Goal: Find specific page/section: Find specific page/section

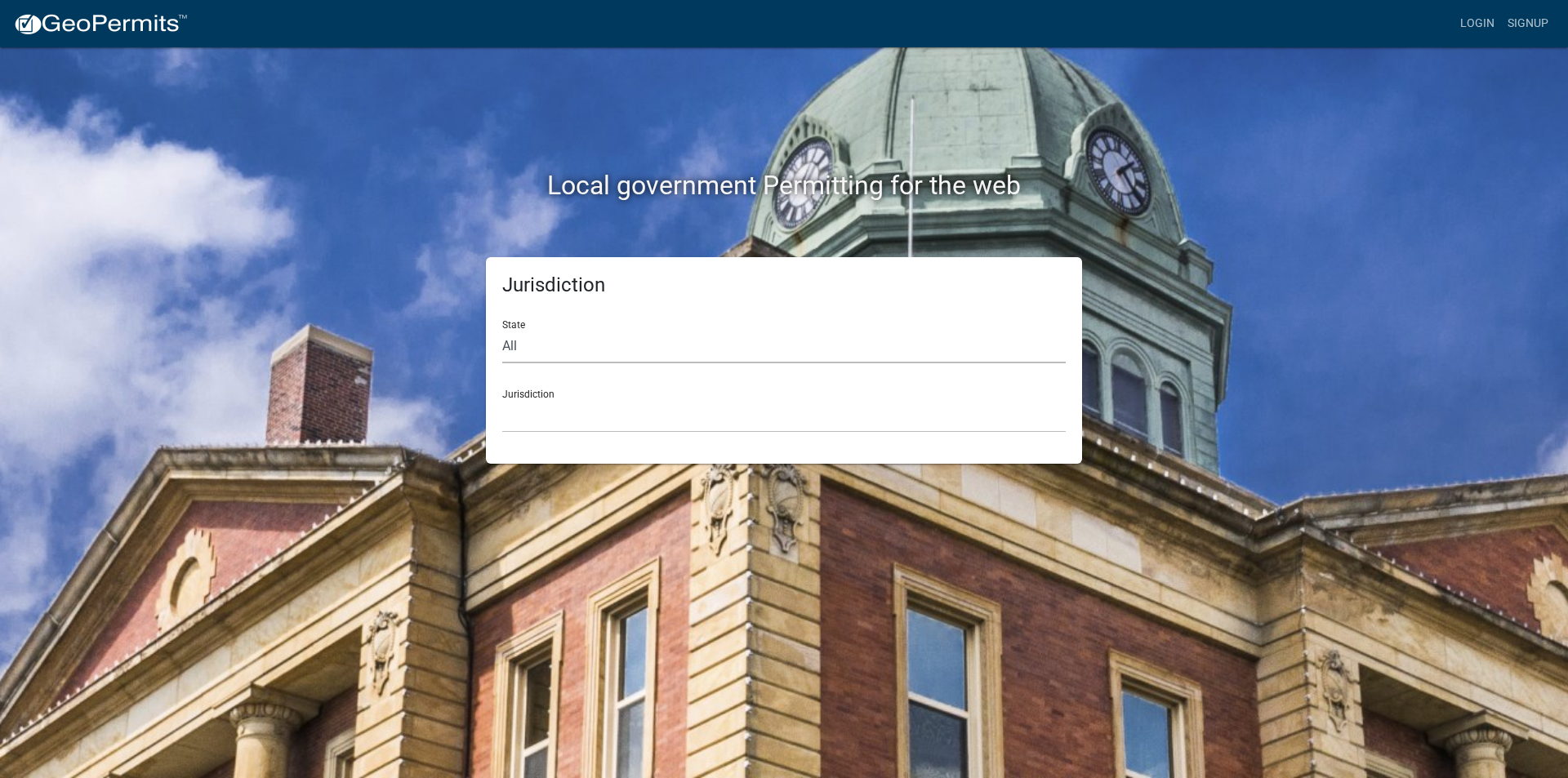
click at [601, 342] on select "All [US_STATE] [US_STATE] [US_STATE] [US_STATE] [US_STATE] [US_STATE] [US_STATE…" at bounding box center [784, 347] width 564 height 34
click at [569, 395] on div "Jurisdiction [GEOGRAPHIC_DATA], [US_STATE] [GEOGRAPHIC_DATA], [US_STATE][PERSON…" at bounding box center [784, 404] width 564 height 57
click at [565, 418] on select "[GEOGRAPHIC_DATA], [US_STATE] [GEOGRAPHIC_DATA], [US_STATE][PERSON_NAME][GEOGRA…" at bounding box center [784, 416] width 564 height 34
click at [653, 396] on div "Jurisdiction [GEOGRAPHIC_DATA], [US_STATE] [GEOGRAPHIC_DATA], [US_STATE][PERSON…" at bounding box center [784, 404] width 564 height 57
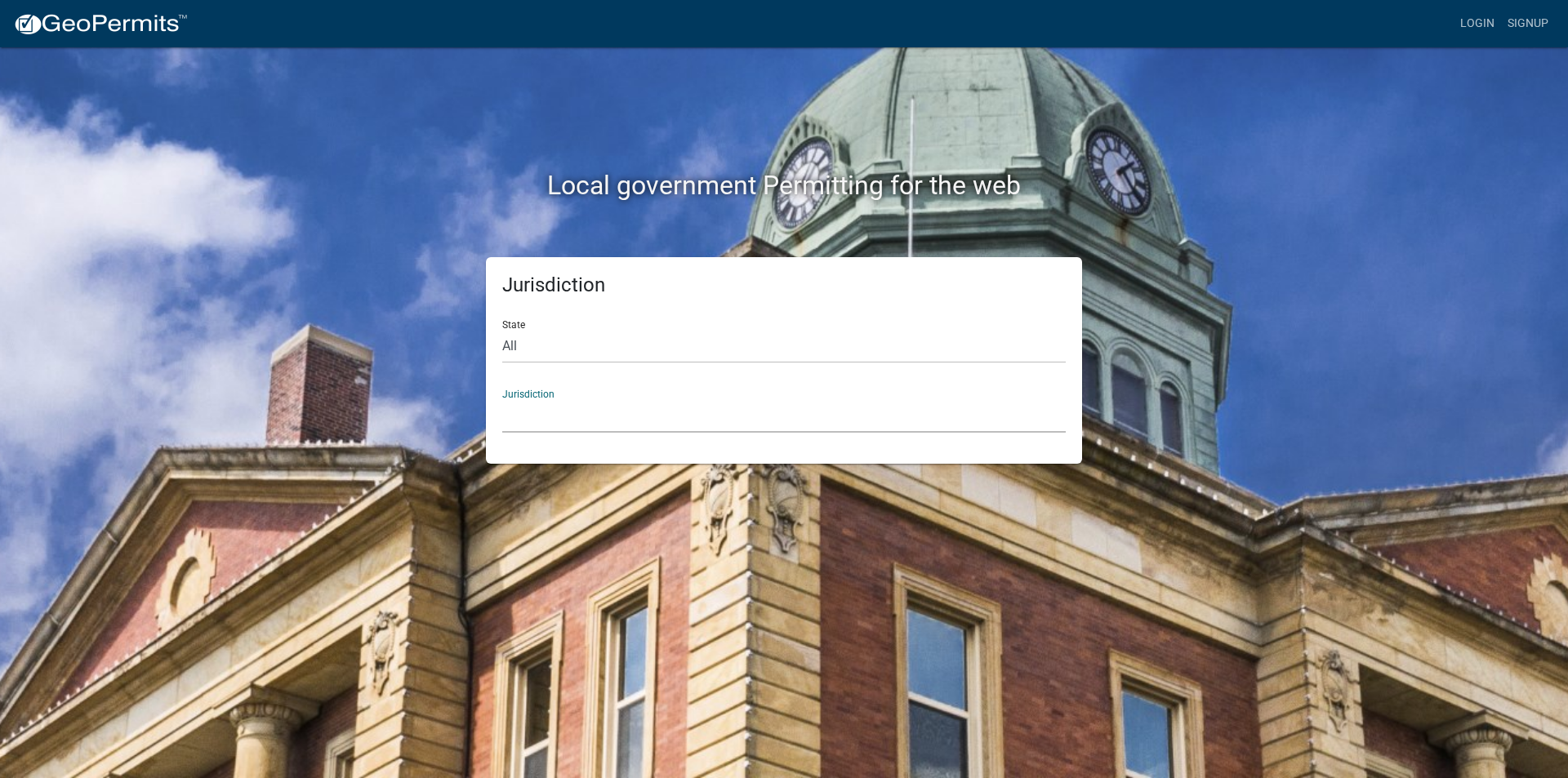
click at [650, 406] on select "[GEOGRAPHIC_DATA], [US_STATE] [GEOGRAPHIC_DATA], [US_STATE][PERSON_NAME][GEOGRA…" at bounding box center [784, 416] width 564 height 34
click at [413, 63] on div "Local government Permitting for the web" at bounding box center [784, 152] width 931 height 209
click at [534, 343] on select "All [US_STATE] [US_STATE] [US_STATE] [US_STATE] [US_STATE] [US_STATE] [US_STATE…" at bounding box center [784, 347] width 564 height 34
click at [355, 356] on div "Jurisdiction State All [US_STATE] [US_STATE] [US_STATE] [US_STATE] [US_STATE] […" at bounding box center [784, 360] width 931 height 206
click at [809, 414] on select "[GEOGRAPHIC_DATA], [US_STATE] [GEOGRAPHIC_DATA], [US_STATE][PERSON_NAME][GEOGRA…" at bounding box center [784, 416] width 564 height 34
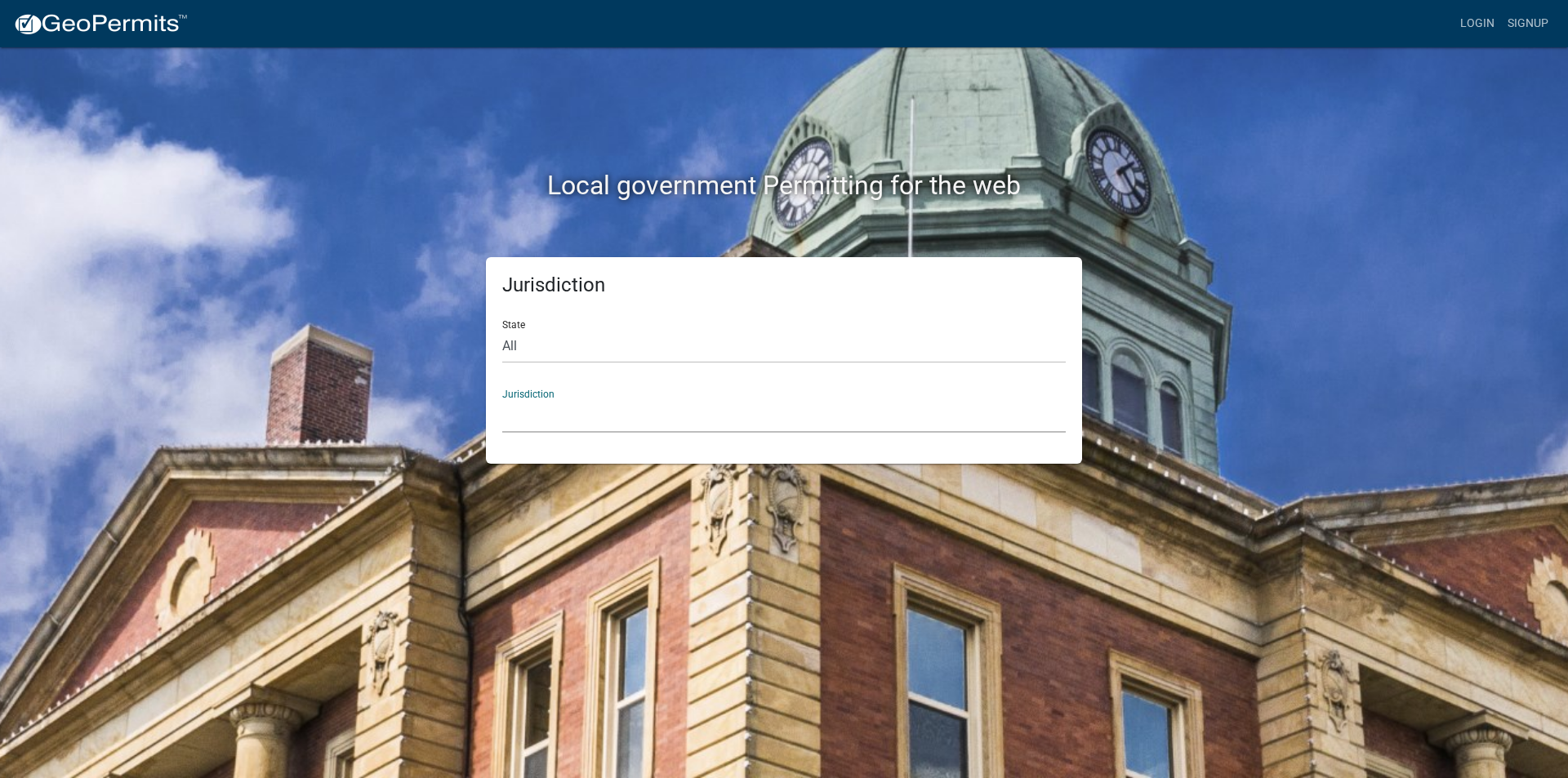
click at [593, 408] on select "[GEOGRAPHIC_DATA], [US_STATE] [GEOGRAPHIC_DATA], [US_STATE][PERSON_NAME][GEOGRA…" at bounding box center [784, 416] width 564 height 34
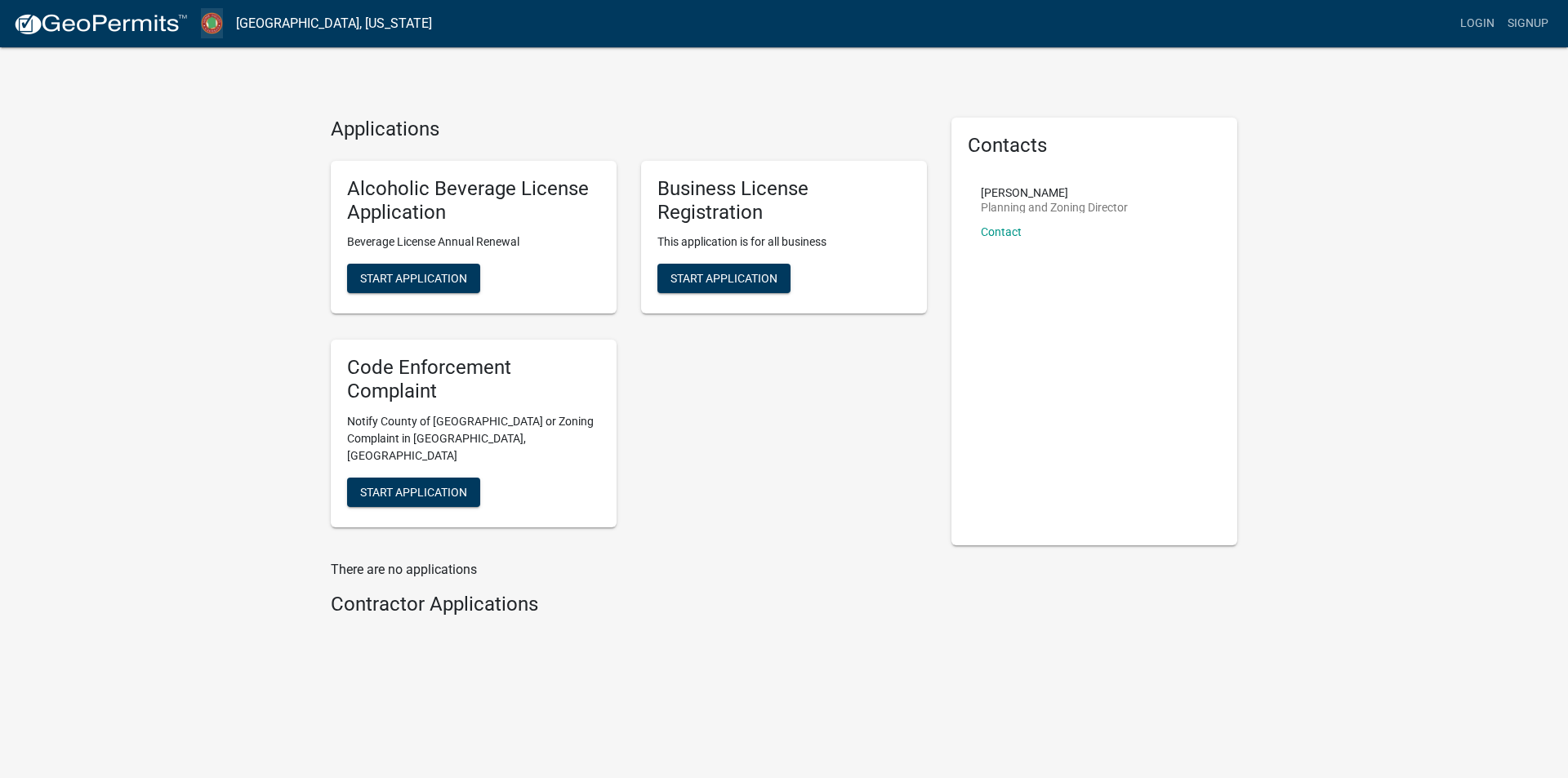
click at [203, 27] on img at bounding box center [212, 23] width 22 height 22
click at [58, 29] on img at bounding box center [100, 25] width 174 height 25
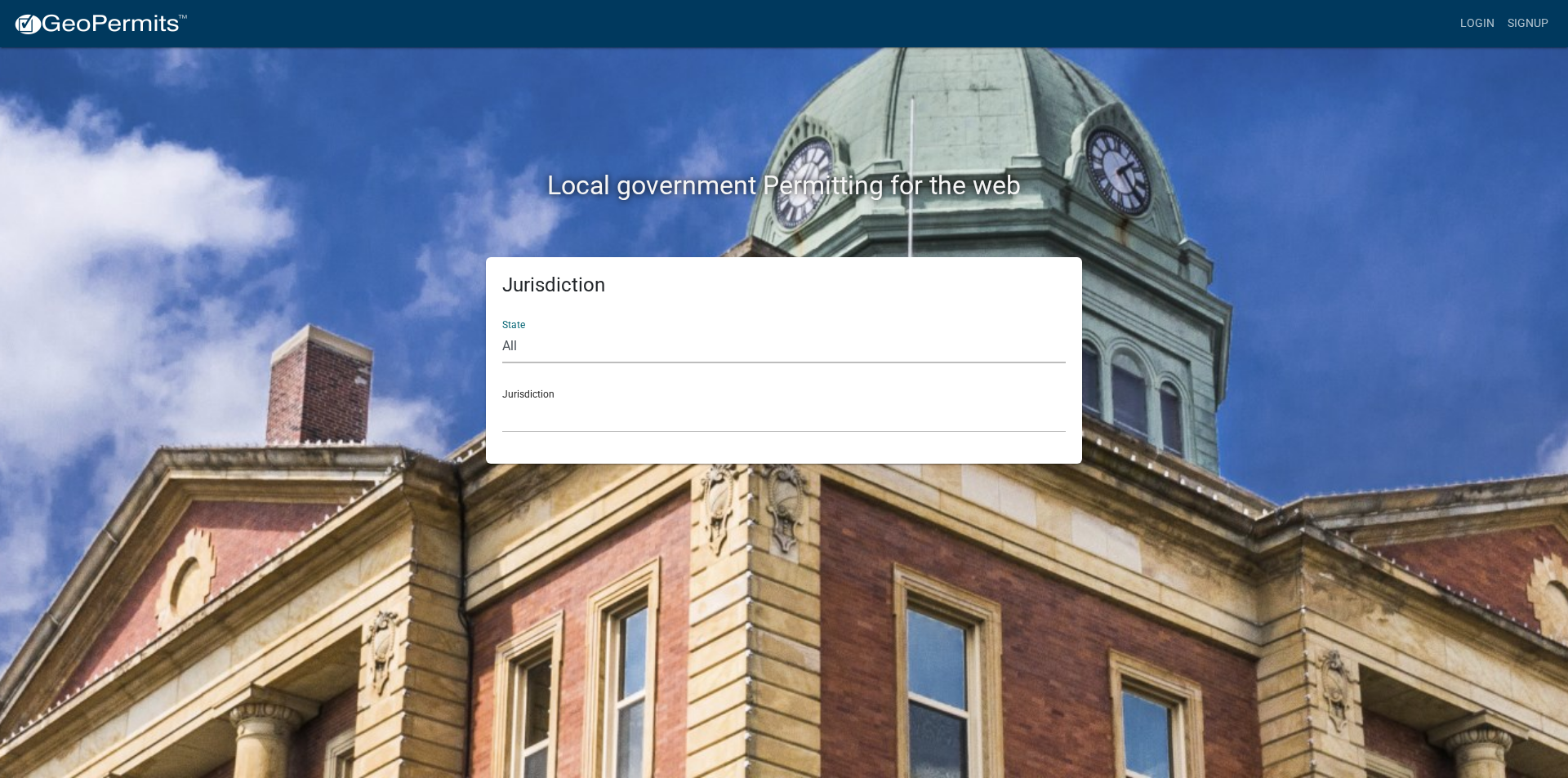
click at [567, 345] on select "All [US_STATE] [US_STATE] [US_STATE] [US_STATE] [US_STATE] [US_STATE] [US_STATE…" at bounding box center [784, 347] width 564 height 34
select select "[US_STATE]"
click at [502, 330] on select "All [US_STATE] [US_STATE] [US_STATE] [US_STATE] [US_STATE] [US_STATE] [US_STATE…" at bounding box center [784, 347] width 564 height 34
click at [536, 403] on select "[GEOGRAPHIC_DATA], [US_STATE][PERSON_NAME][GEOGRAPHIC_DATA], [US_STATE][PERSON_…" at bounding box center [784, 416] width 564 height 34
